Goal: Task Accomplishment & Management: Use online tool/utility

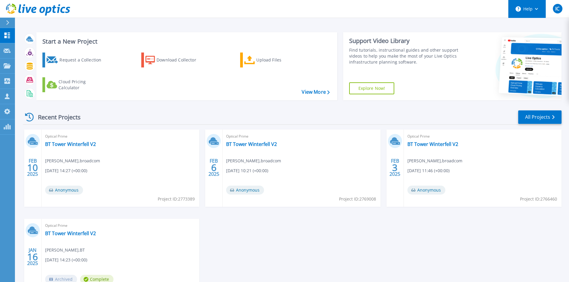
click at [523, 10] on button "Help" at bounding box center [526, 9] width 37 height 18
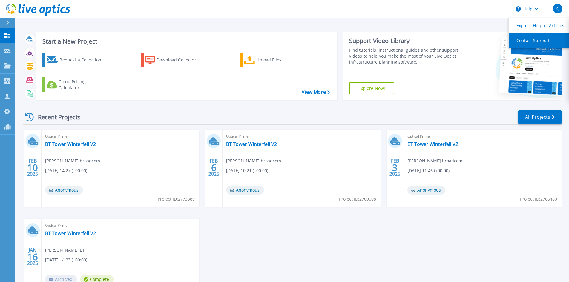
click at [527, 39] on link "Contact Support" at bounding box center [542, 40] width 67 height 15
drag, startPoint x: 384, startPoint y: 95, endPoint x: 382, endPoint y: 105, distance: 10.0
click at [384, 96] on div "Support Video Library Find tutorials, instructional guides and other support vi…" at bounding box center [401, 66] width 117 height 68
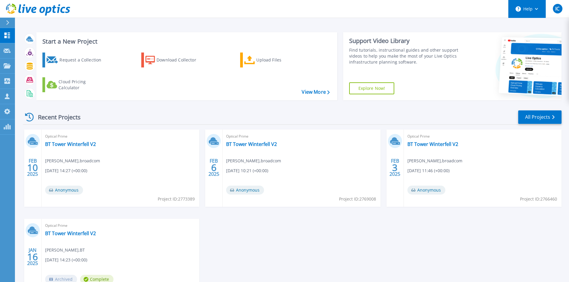
click at [528, 8] on button "Help" at bounding box center [526, 9] width 37 height 18
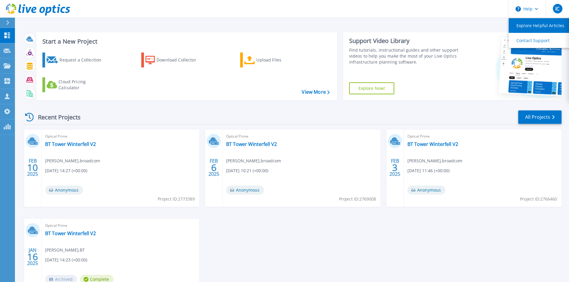
click at [531, 22] on link "Explore Helpful Articles" at bounding box center [542, 25] width 67 height 15
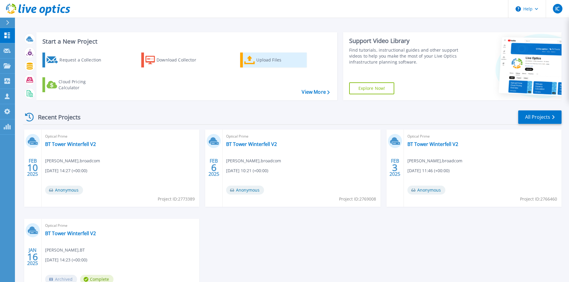
click at [265, 56] on div "Upload Files" at bounding box center [280, 60] width 48 height 12
